Goal: Entertainment & Leisure: Consume media (video, audio)

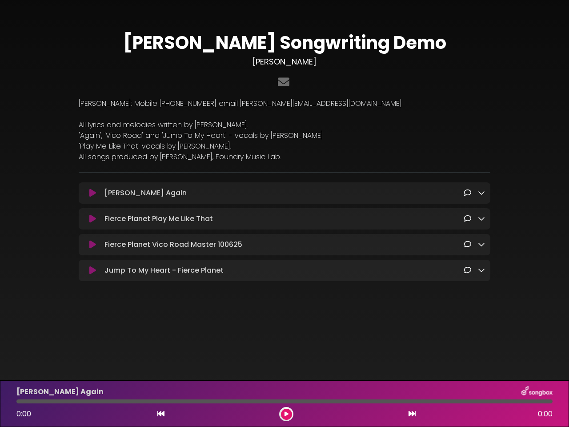
click at [93, 194] on icon at bounding box center [92, 193] width 7 height 9
click at [482, 193] on icon at bounding box center [481, 192] width 7 height 7
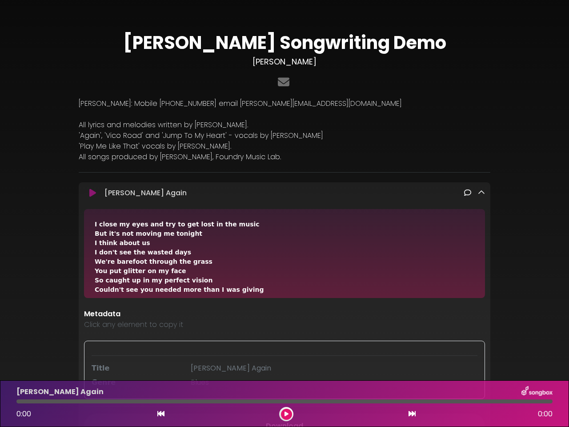
click at [93, 220] on div "[PERSON_NAME] Again Loading Track..." at bounding box center [285, 352] width 412 height 340
click at [482, 219] on div "I close my eyes and try to get lost in the music But it's not moving me tonight…" at bounding box center [284, 253] width 401 height 89
click at [93, 246] on div "I close my eyes and try to get lost in the music But it's not moving me tonight…" at bounding box center [284, 253] width 401 height 89
click at [482, 246] on div "I close my eyes and try to get lost in the music But it's not moving me tonight…" at bounding box center [284, 253] width 401 height 89
click at [93, 272] on div "I close my eyes and try to get lost in the music But it's not moving me tonight…" at bounding box center [284, 253] width 401 height 89
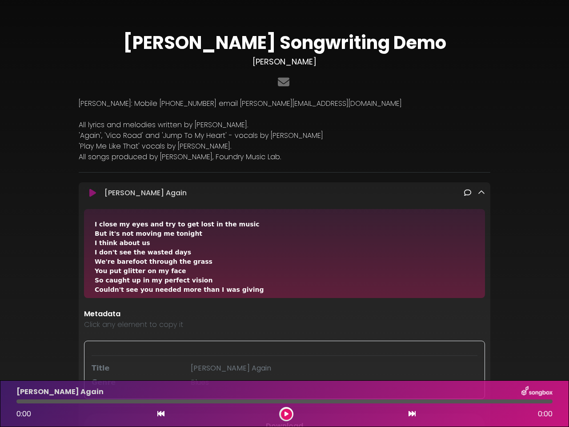
click at [482, 272] on div "I close my eyes and try to get lost in the music But it's not moving me tonight…" at bounding box center [284, 253] width 401 height 89
click at [161, 414] on icon at bounding box center [160, 413] width 7 height 7
click at [286, 414] on icon at bounding box center [287, 413] width 4 height 5
